Goal: Check status: Check status

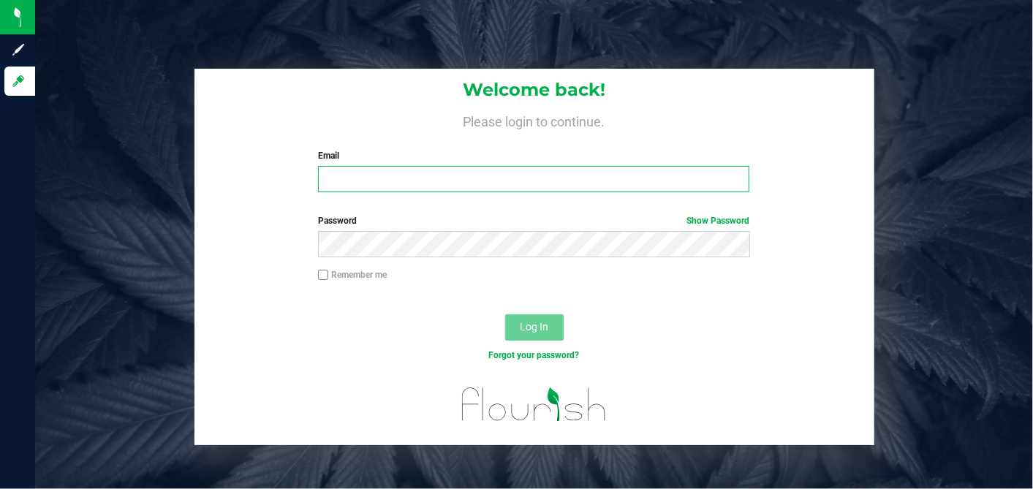
type input "[EMAIL_ADDRESS][DOMAIN_NAME]"
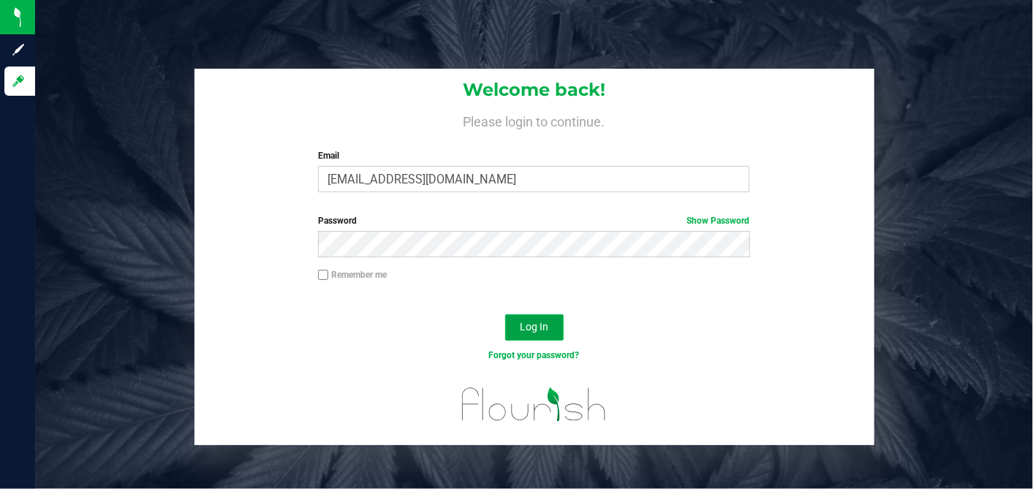
click at [545, 325] on span "Log In" at bounding box center [534, 327] width 29 height 12
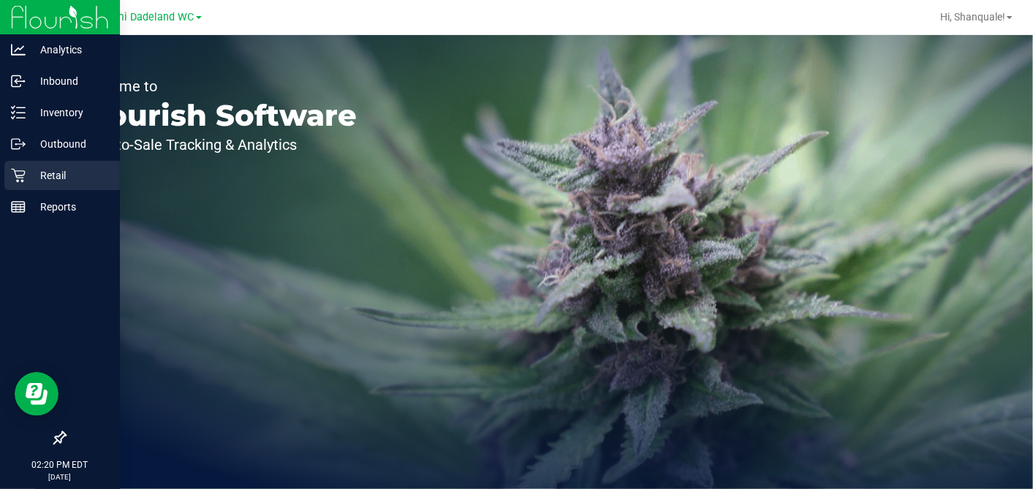
click at [46, 177] on p "Retail" at bounding box center [70, 176] width 88 height 18
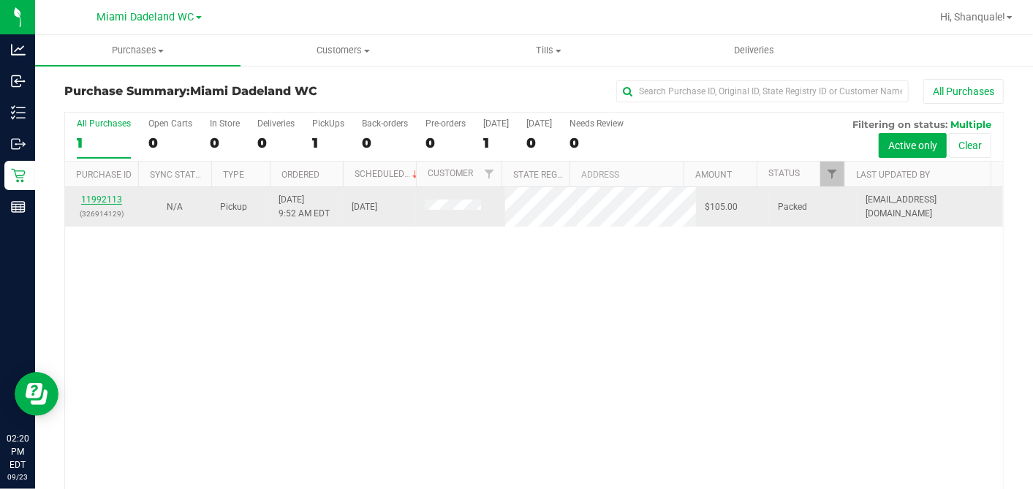
click at [108, 200] on link "11992113" at bounding box center [101, 199] width 41 height 10
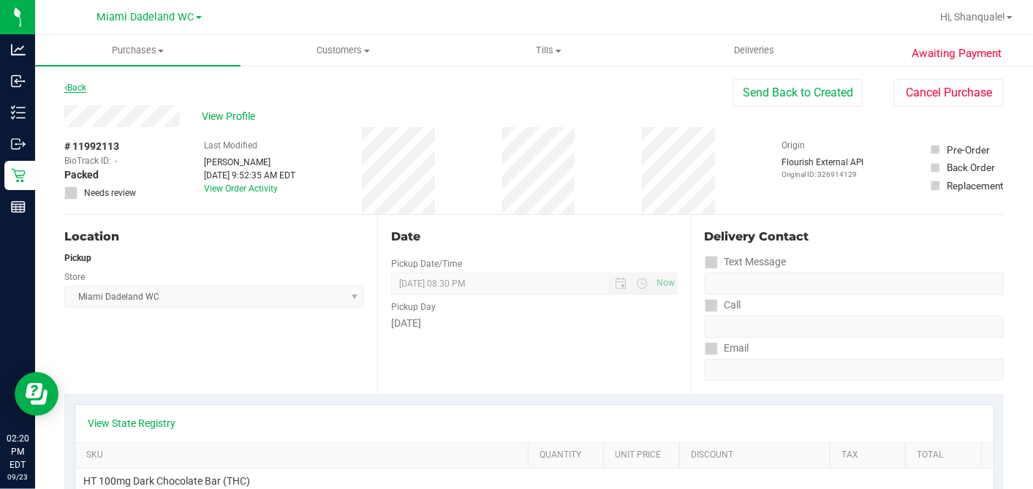
click at [79, 83] on link "Back" at bounding box center [75, 88] width 22 height 10
